Goal: Book appointment/travel/reservation

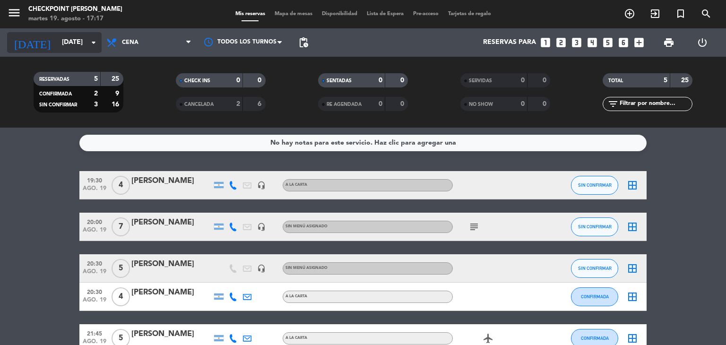
click at [81, 43] on input "[DATE]" at bounding box center [102, 42] width 90 height 17
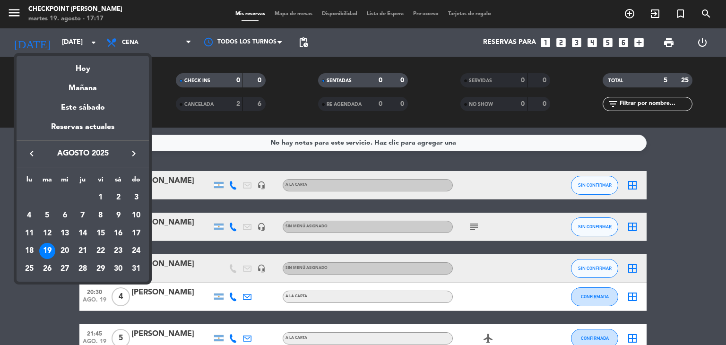
click at [137, 151] on icon "keyboard_arrow_right" at bounding box center [133, 153] width 11 height 11
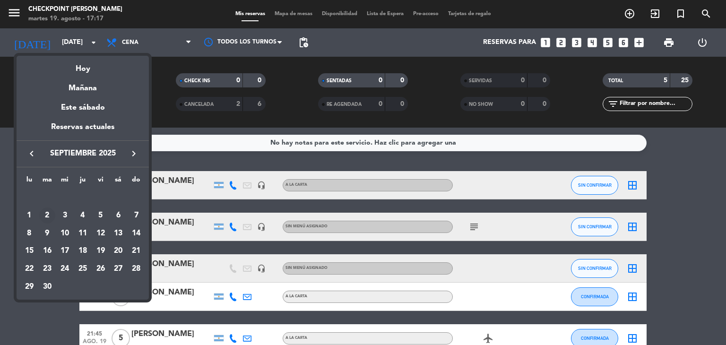
click at [45, 212] on div "2" at bounding box center [47, 215] width 16 height 16
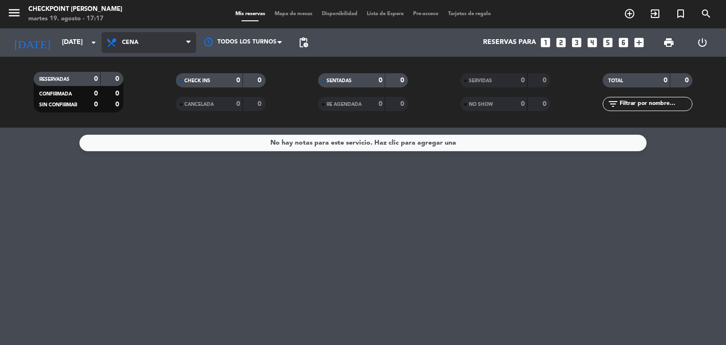
click at [161, 37] on span "Cena" at bounding box center [149, 42] width 95 height 21
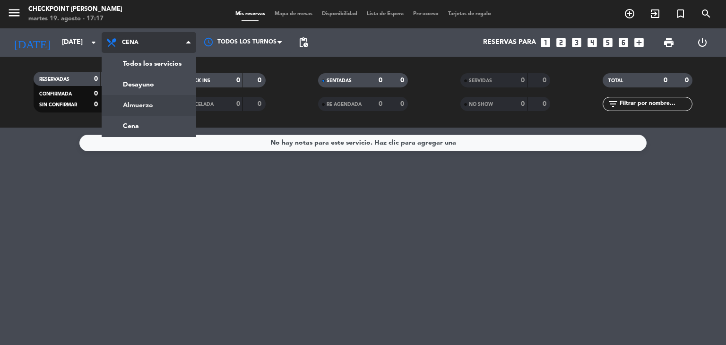
click at [141, 104] on div "menu Checkpoint [PERSON_NAME][DATE] 19. agosto - 17:17 Mis reservas Mapa de mes…" at bounding box center [363, 64] width 726 height 128
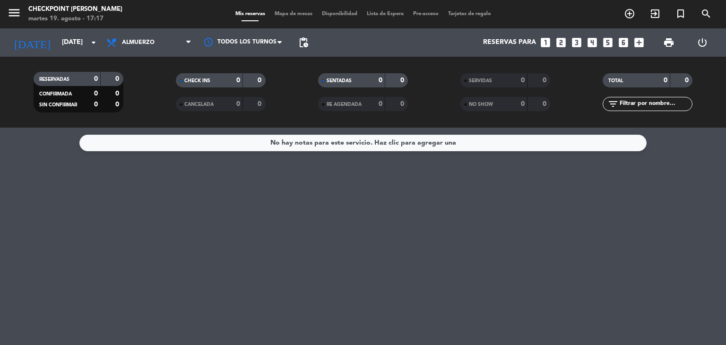
click at [149, 40] on span "Almuerzo" at bounding box center [138, 42] width 33 height 7
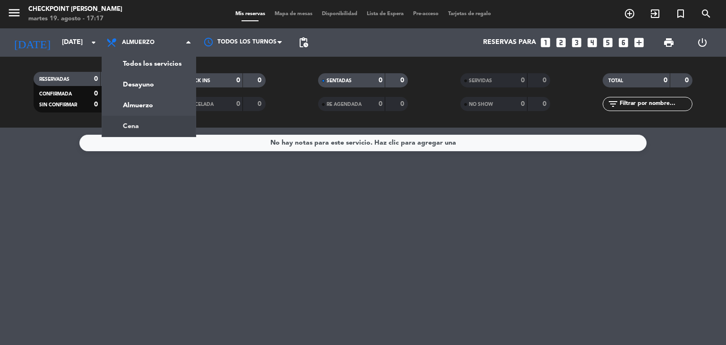
click at [151, 120] on div "menu Checkpoint [PERSON_NAME][DATE] 19. agosto - 17:17 Mis reservas Mapa de mes…" at bounding box center [363, 64] width 726 height 128
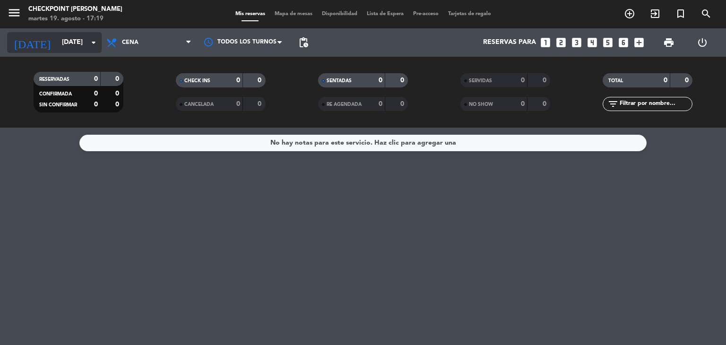
click at [71, 42] on input "[DATE]" at bounding box center [102, 42] width 90 height 17
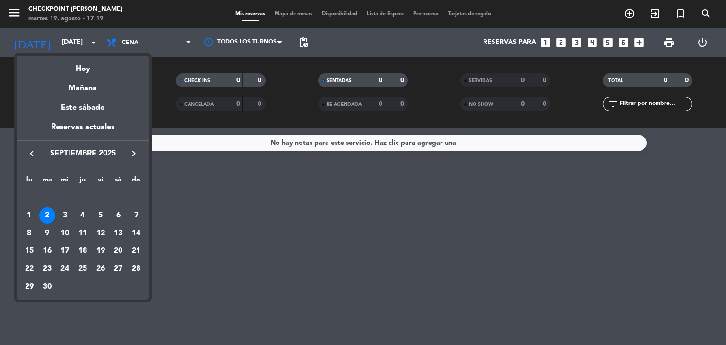
click at [34, 152] on icon "keyboard_arrow_left" at bounding box center [31, 153] width 11 height 11
click at [80, 250] on div "21" at bounding box center [83, 251] width 16 height 16
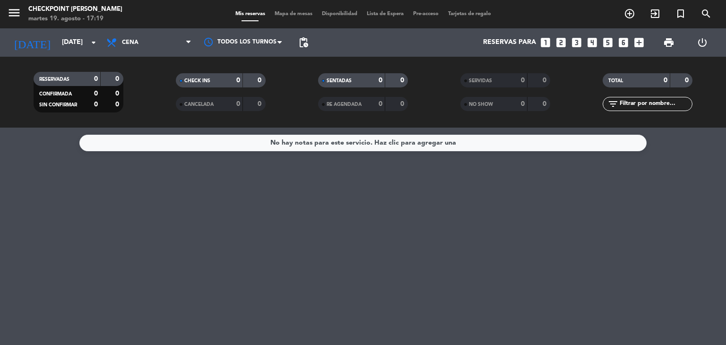
type input "jue. 21 ago."
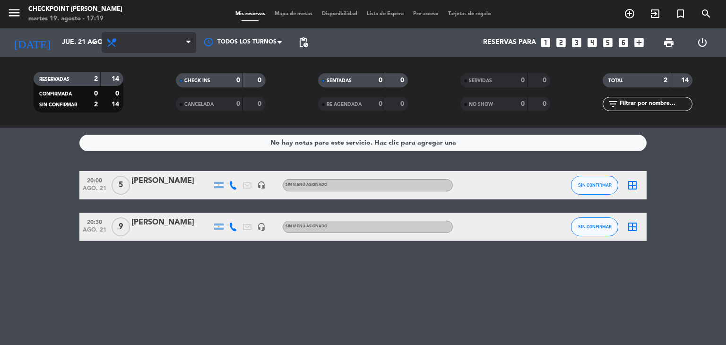
click at [139, 35] on span "Cena" at bounding box center [149, 42] width 95 height 21
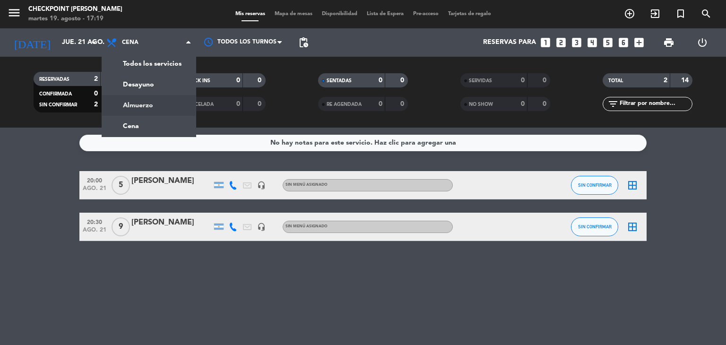
click at [146, 106] on div "menu Checkpoint [PERSON_NAME][DATE] 19. agosto - 17:19 Mis reservas Mapa de mes…" at bounding box center [363, 64] width 726 height 128
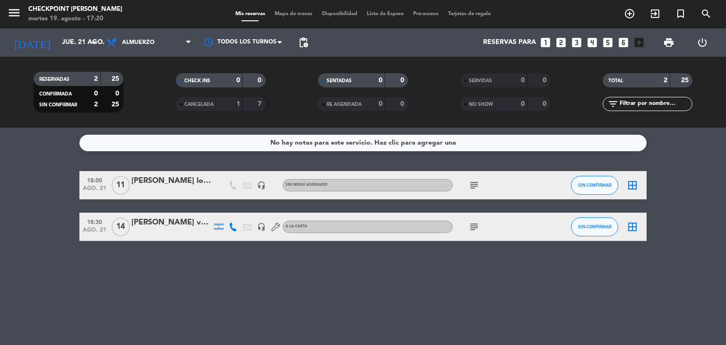
click at [147, 31] on div "Todos los servicios Desayuno Almuerzo Cena Almuerzo Todos los servicios Desayun…" at bounding box center [149, 42] width 95 height 28
click at [158, 43] on span "Almuerzo" at bounding box center [149, 42] width 95 height 21
click at [138, 127] on div "menu Checkpoint [PERSON_NAME][DATE] 19. agosto - 17:20 Mis reservas Mapa de mes…" at bounding box center [363, 64] width 726 height 128
